Goal: Task Accomplishment & Management: Use online tool/utility

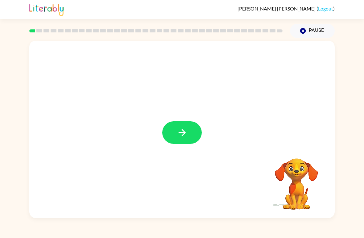
click at [190, 127] on button "button" at bounding box center [182, 132] width 40 height 23
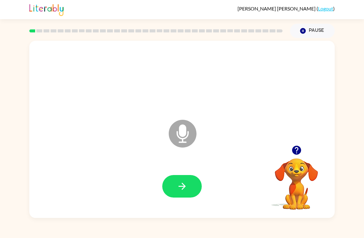
click at [190, 190] on button "button" at bounding box center [182, 186] width 40 height 23
click at [192, 190] on button "button" at bounding box center [182, 186] width 40 height 23
click at [191, 186] on button "button" at bounding box center [182, 186] width 40 height 23
click at [185, 187] on icon "button" at bounding box center [182, 186] width 11 height 11
click at [193, 184] on button "button" at bounding box center [182, 186] width 40 height 23
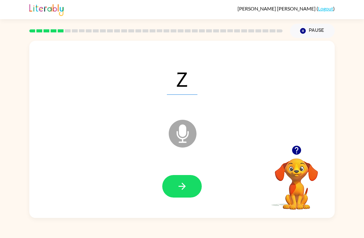
click at [192, 187] on button "button" at bounding box center [182, 186] width 40 height 23
click at [192, 177] on button "button" at bounding box center [182, 186] width 40 height 23
click at [188, 198] on button "button" at bounding box center [182, 186] width 40 height 23
click at [192, 188] on button "button" at bounding box center [182, 186] width 40 height 23
click at [183, 188] on icon "button" at bounding box center [182, 186] width 11 height 11
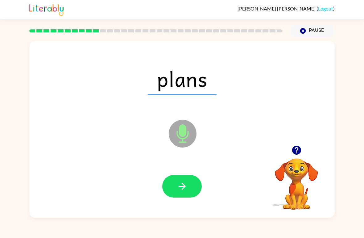
click at [193, 184] on button "button" at bounding box center [182, 186] width 40 height 23
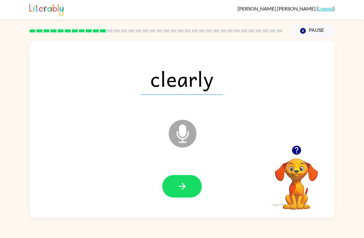
click at [186, 191] on icon "button" at bounding box center [182, 186] width 11 height 11
click at [189, 185] on button "button" at bounding box center [182, 186] width 40 height 23
click at [186, 190] on icon "button" at bounding box center [182, 186] width 11 height 11
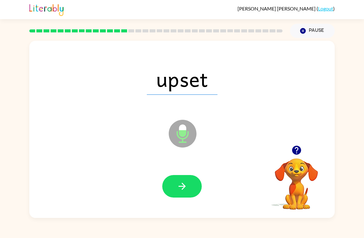
click at [183, 196] on button "button" at bounding box center [182, 186] width 40 height 23
click at [191, 197] on button "button" at bounding box center [182, 186] width 40 height 23
click at [191, 187] on button "button" at bounding box center [182, 186] width 40 height 23
click at [187, 189] on icon "button" at bounding box center [182, 186] width 11 height 11
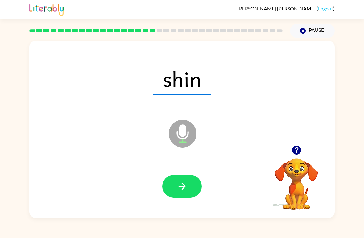
click at [192, 190] on button "button" at bounding box center [182, 186] width 40 height 23
click at [188, 187] on button "button" at bounding box center [182, 186] width 40 height 23
click at [189, 189] on button "button" at bounding box center [182, 186] width 40 height 23
click at [183, 197] on button "button" at bounding box center [182, 186] width 40 height 23
click at [189, 187] on button "button" at bounding box center [182, 186] width 40 height 23
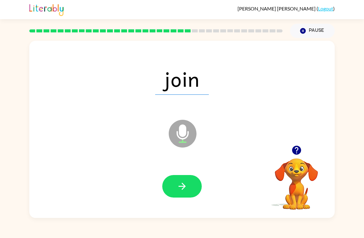
click at [192, 187] on button "button" at bounding box center [182, 186] width 40 height 23
click at [190, 184] on button "button" at bounding box center [182, 186] width 40 height 23
click at [189, 188] on button "button" at bounding box center [182, 186] width 40 height 23
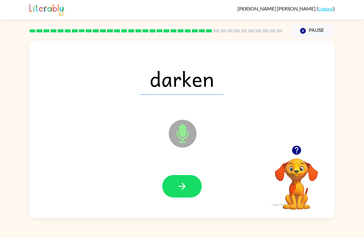
click at [192, 189] on button "button" at bounding box center [182, 186] width 40 height 23
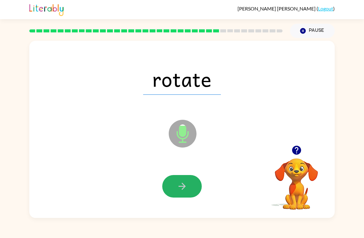
click at [190, 190] on button "button" at bounding box center [182, 186] width 40 height 23
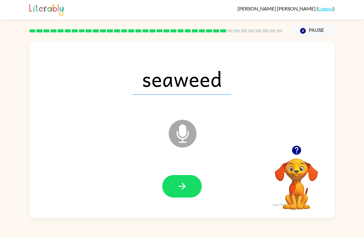
click at [193, 197] on button "button" at bounding box center [182, 186] width 40 height 23
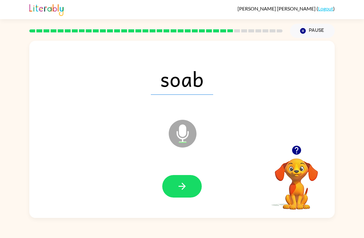
click at [192, 189] on button "button" at bounding box center [182, 186] width 40 height 23
click at [187, 192] on button "button" at bounding box center [182, 186] width 40 height 23
click at [182, 182] on icon "button" at bounding box center [182, 186] width 11 height 11
click at [194, 186] on button "button" at bounding box center [182, 186] width 40 height 23
click at [189, 182] on button "button" at bounding box center [182, 186] width 40 height 23
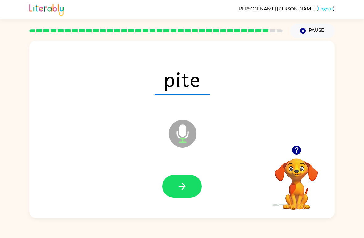
click at [183, 183] on icon "button" at bounding box center [182, 186] width 11 height 11
click at [192, 202] on div at bounding box center [182, 186] width 293 height 51
click at [189, 189] on button "button" at bounding box center [182, 186] width 40 height 23
